Goal: Task Accomplishment & Management: Manage account settings

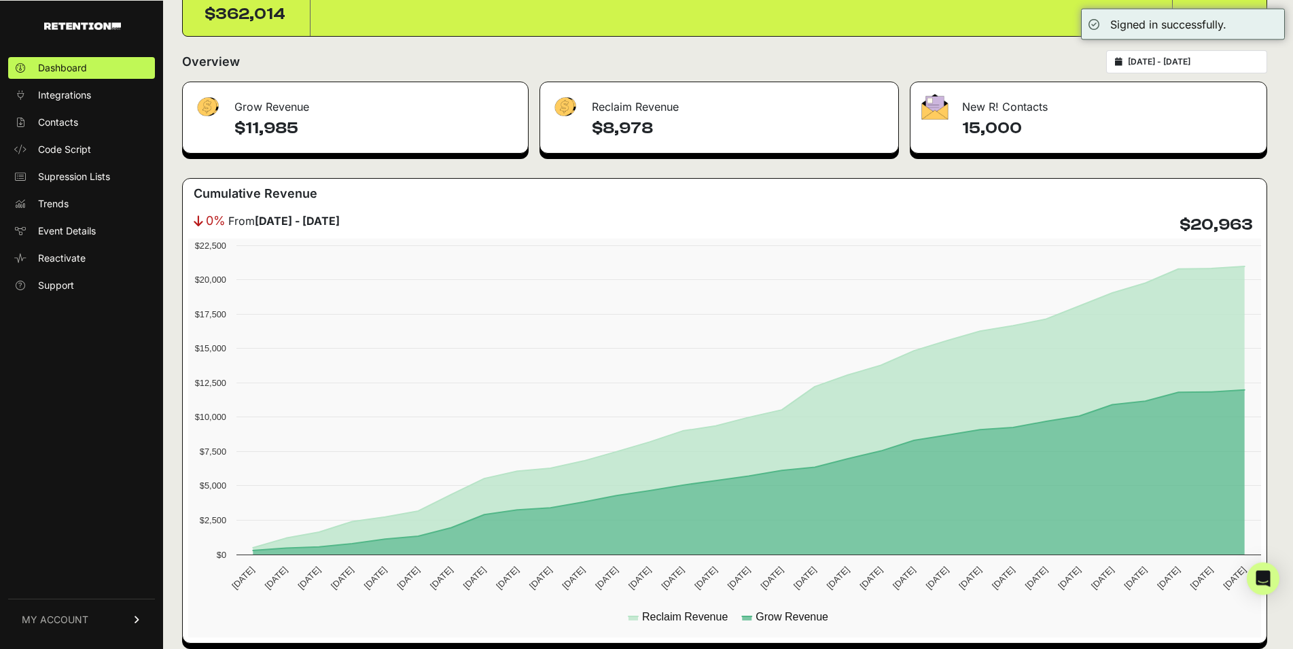
scroll to position [208, 0]
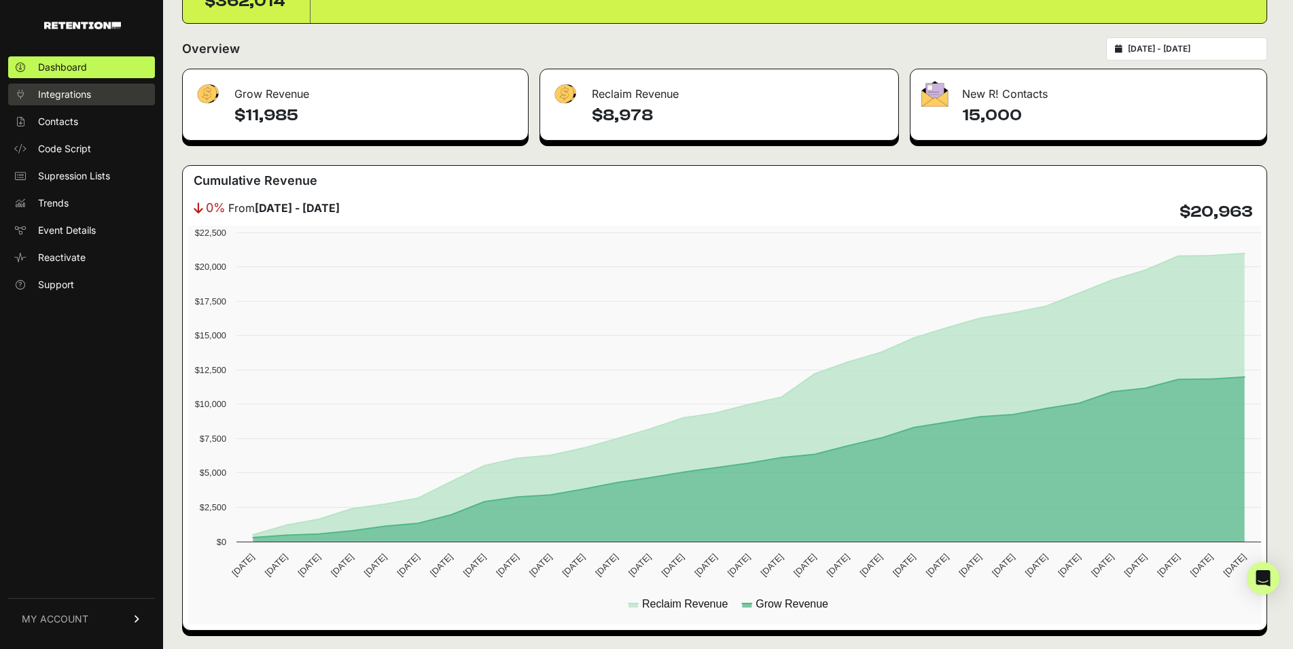
click at [70, 92] on span "Integrations" at bounding box center [64, 95] width 53 height 14
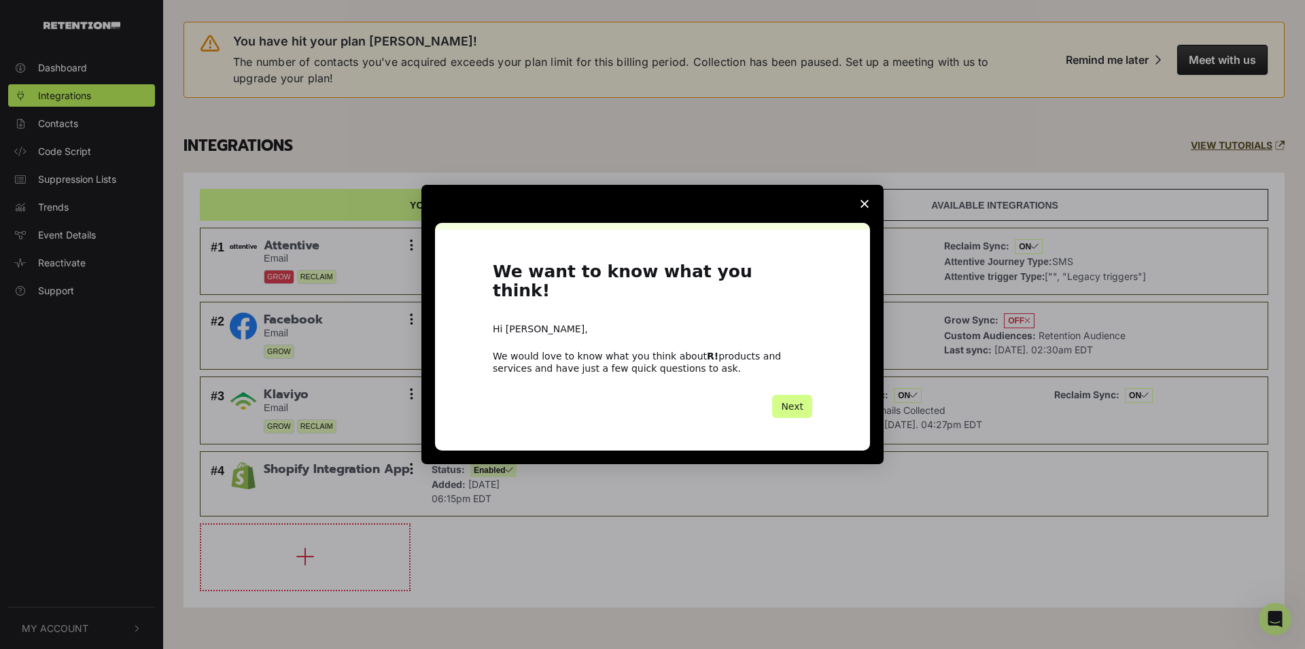
click at [860, 211] on span "Close survey" at bounding box center [864, 204] width 38 height 38
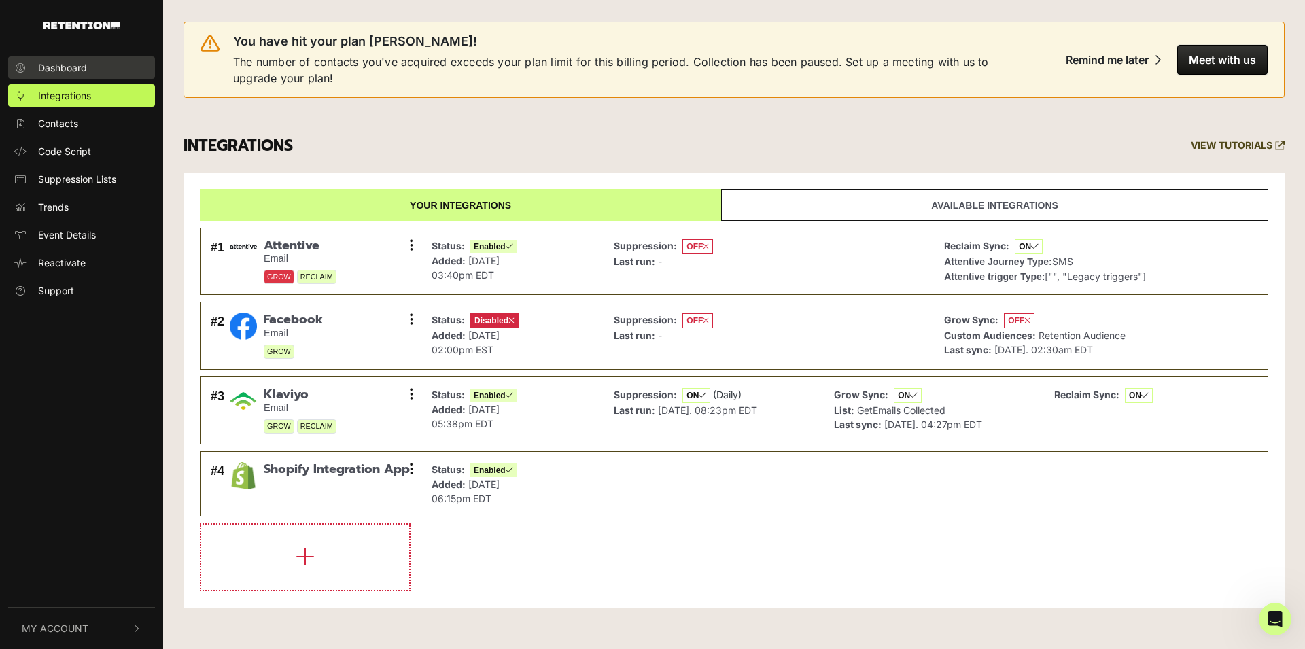
click at [67, 77] on link "Dashboard" at bounding box center [81, 67] width 147 height 22
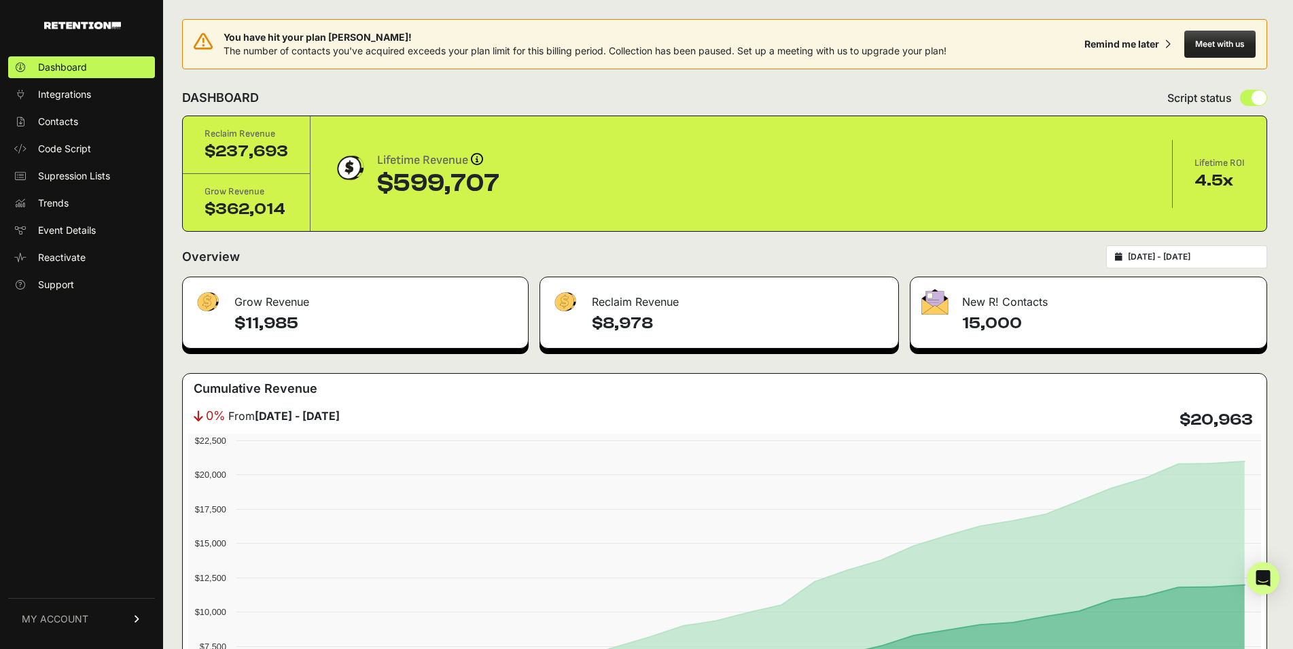
click at [43, 620] on span "MY ACCOUNT" at bounding box center [55, 619] width 67 height 14
click at [60, 599] on span "Subscription" at bounding box center [66, 602] width 56 height 14
